Goal: Check status: Check status

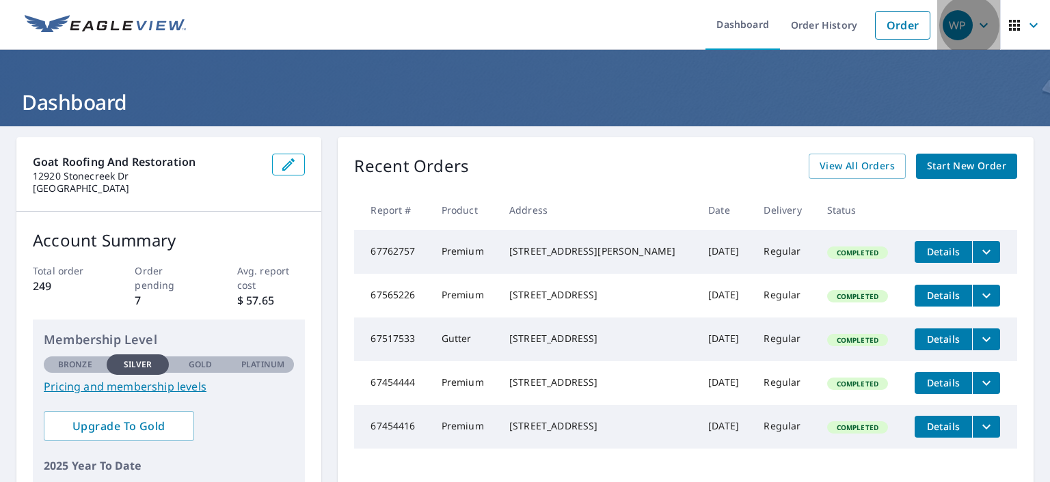
click at [975, 27] on icon "button" at bounding box center [983, 25] width 16 height 16
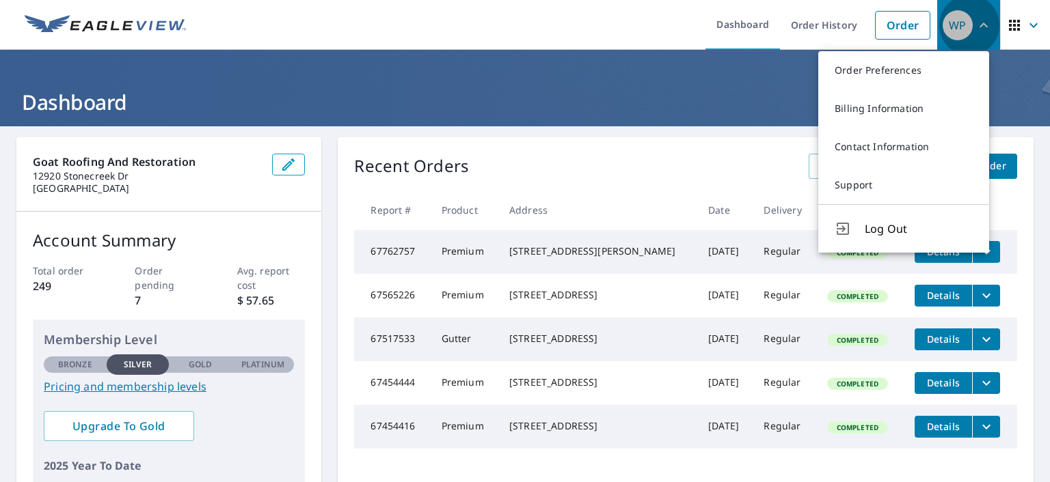
click at [975, 27] on icon "button" at bounding box center [983, 25] width 16 height 16
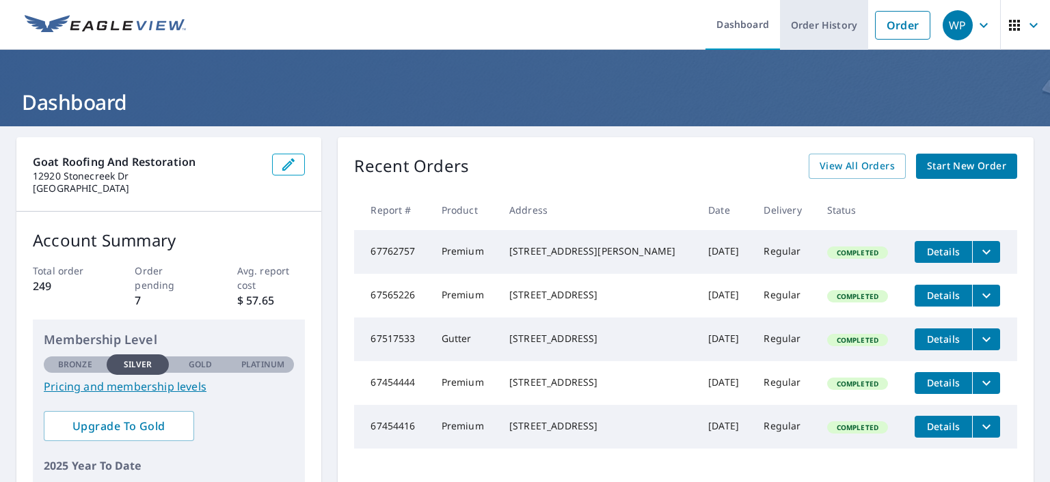
click at [810, 38] on link "Order History" at bounding box center [824, 25] width 88 height 50
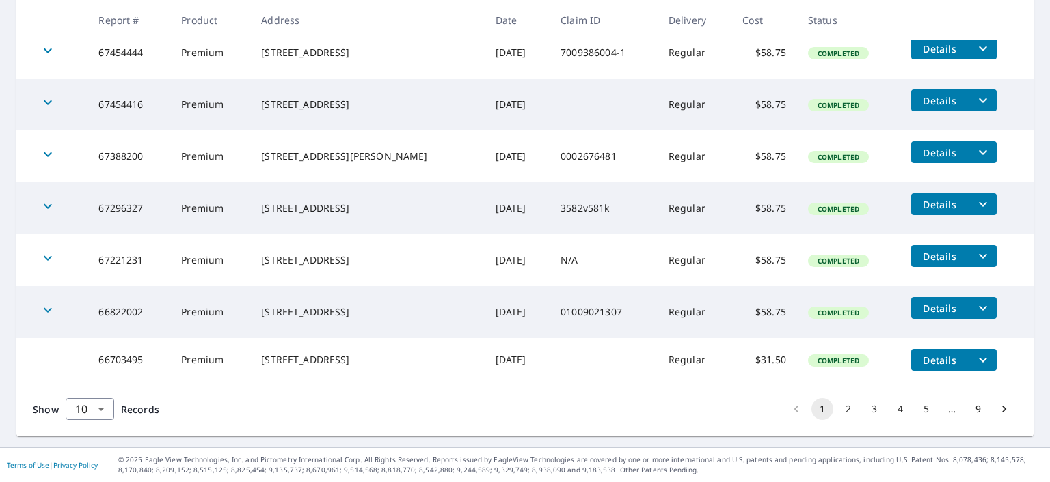
scroll to position [439, 0]
click at [837, 412] on button "2" at bounding box center [848, 409] width 22 height 22
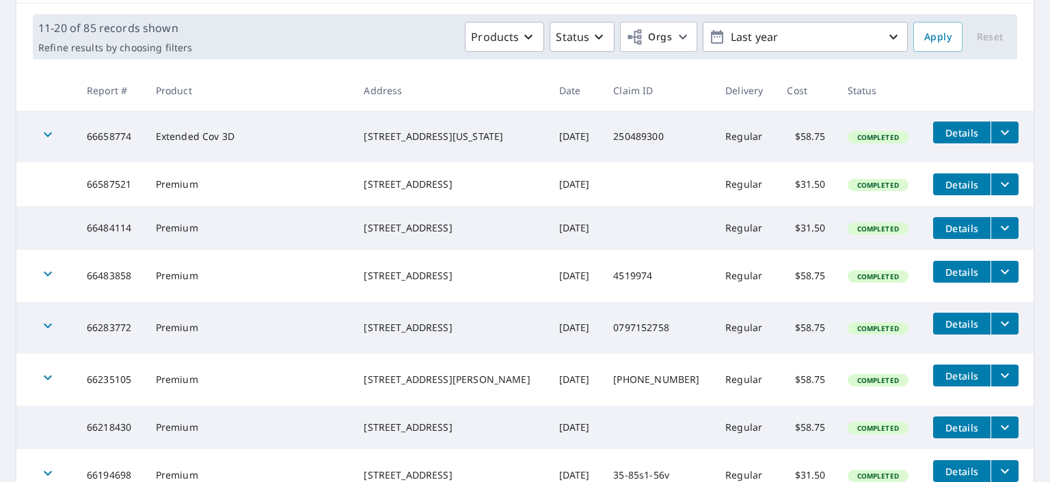
scroll to position [410, 0]
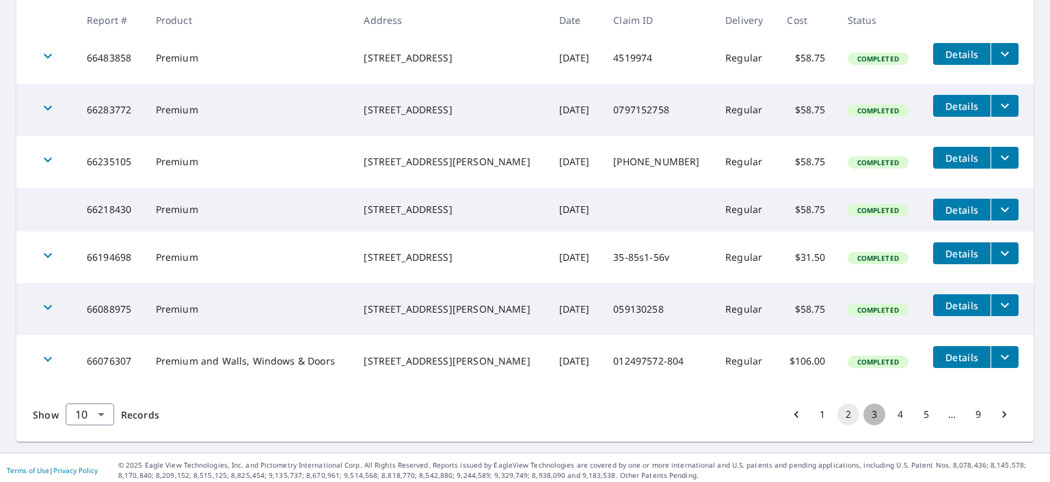
click at [863, 426] on button "3" at bounding box center [874, 415] width 22 height 22
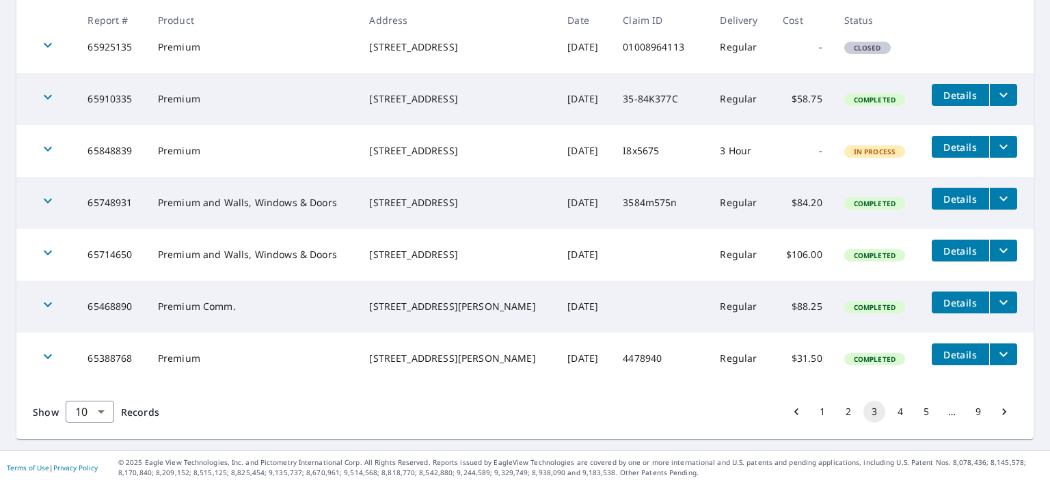
scroll to position [440, 0]
